Goal: Check status: Check status

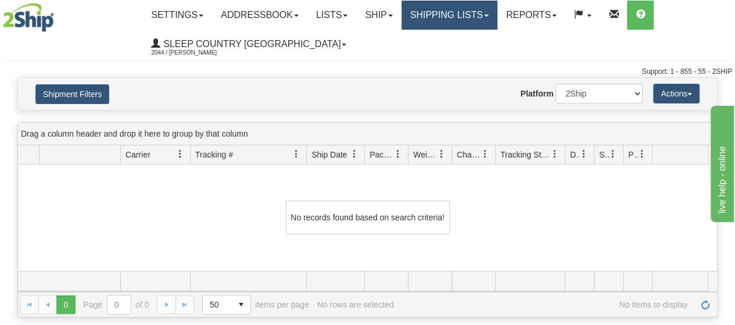
click at [495, 12] on link "Shipping lists" at bounding box center [450, 15] width 96 height 29
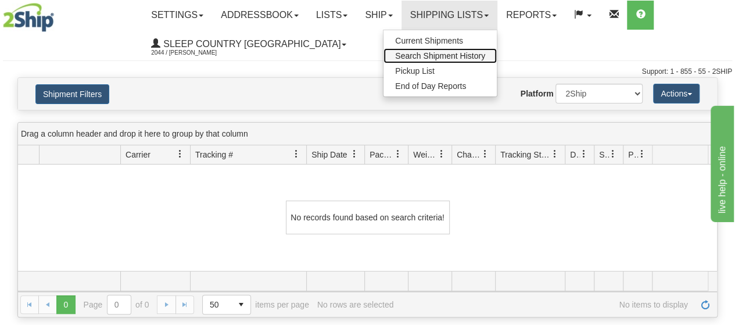
click at [448, 55] on span "Search Shipment History" at bounding box center [440, 55] width 90 height 9
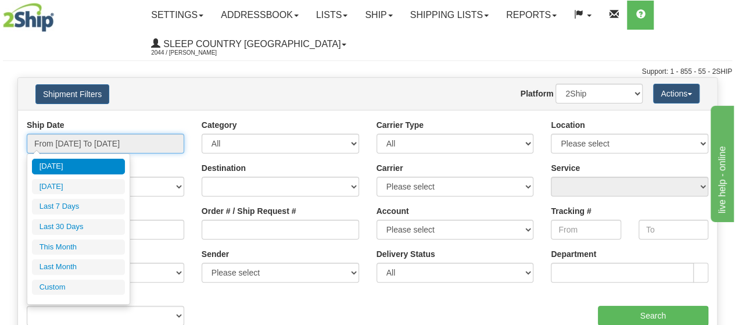
drag, startPoint x: 158, startPoint y: 146, endPoint x: 152, endPoint y: 147, distance: 5.9
click at [157, 146] on input "From [DATE] To [DATE]" at bounding box center [106, 144] width 158 height 20
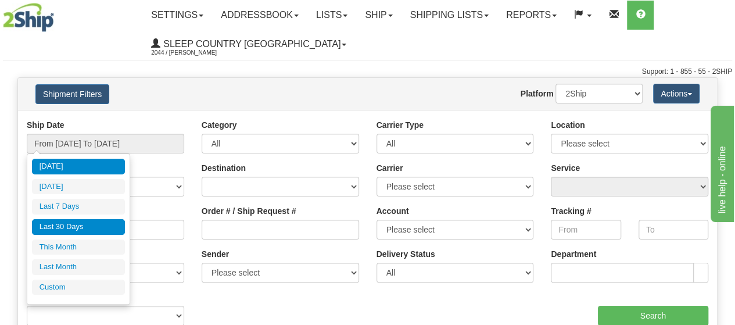
click at [80, 224] on li "Last 30 Days" at bounding box center [78, 227] width 93 height 16
type input "From [DATE] To [DATE]"
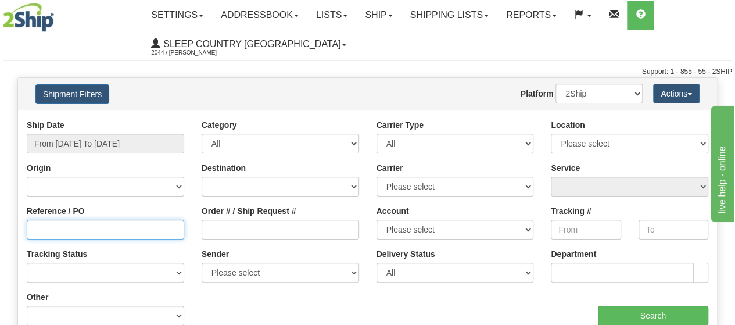
click at [41, 227] on input "Reference / PO" at bounding box center [106, 230] width 158 height 20
type input "1060633"
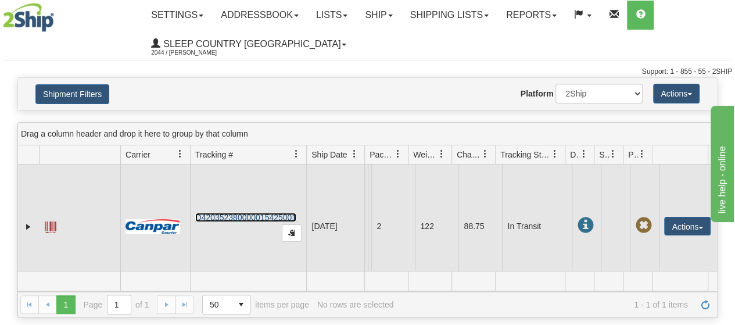
click at [243, 214] on link "D420352380000015425001" at bounding box center [245, 217] width 101 height 9
